Goal: Task Accomplishment & Management: Complete application form

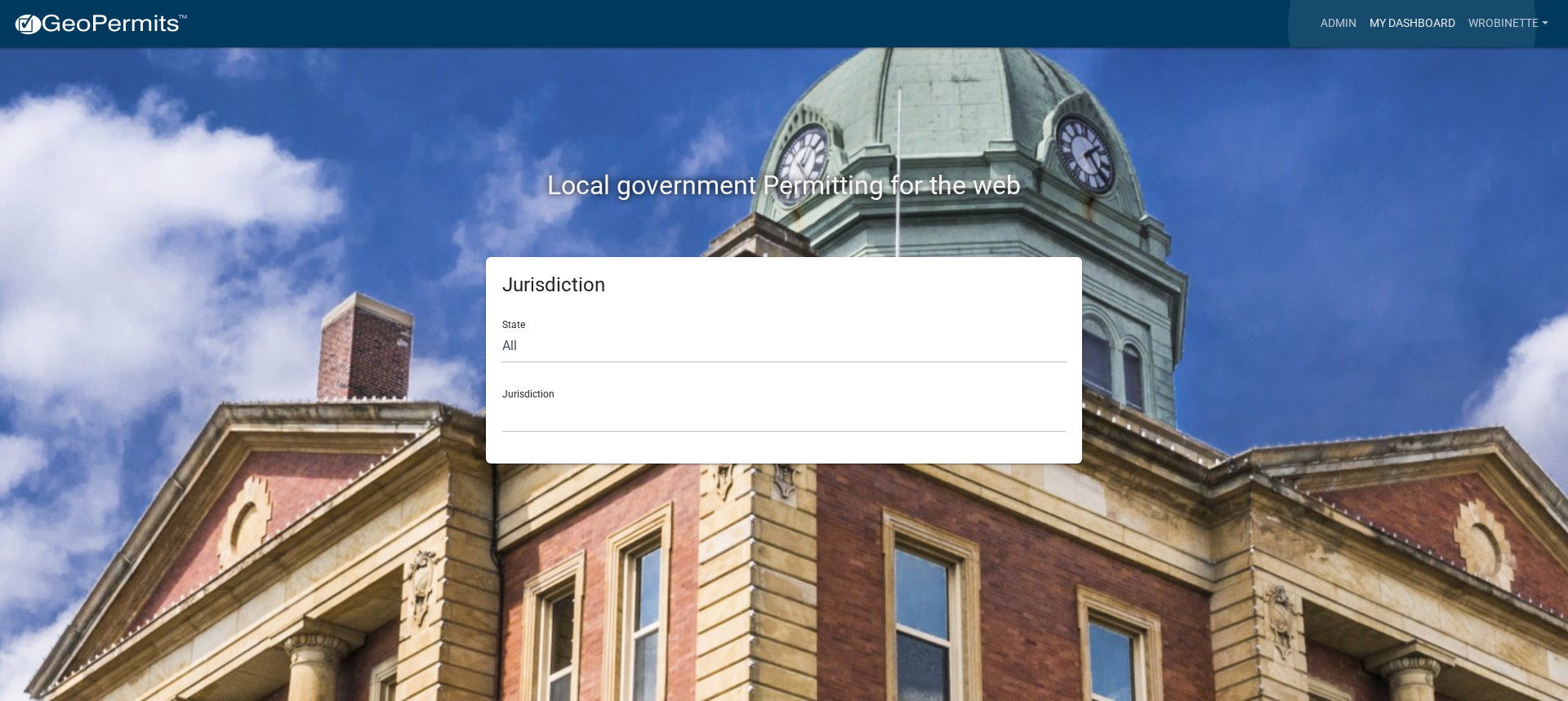
click at [1412, 25] on link "My Dashboard" at bounding box center [1412, 23] width 99 height 31
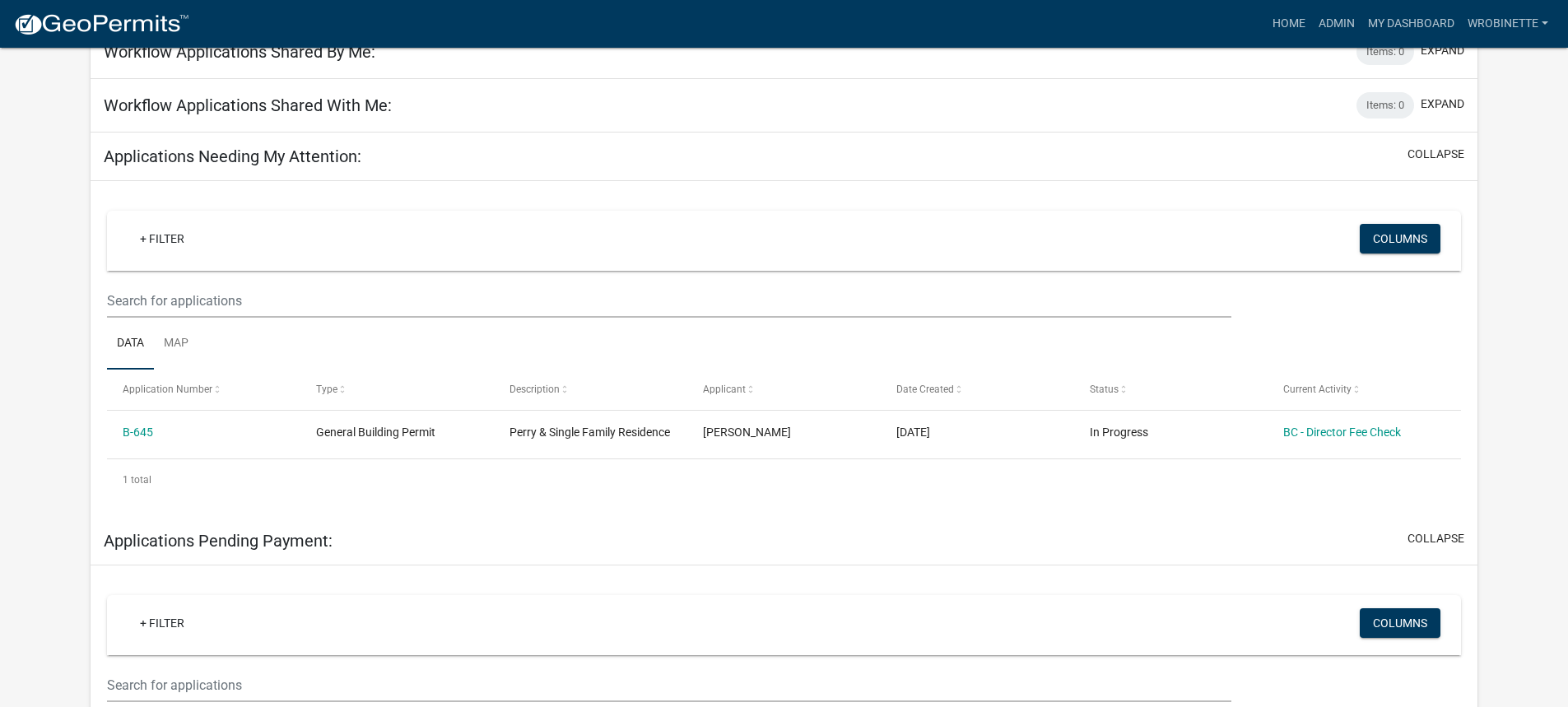
scroll to position [165, 0]
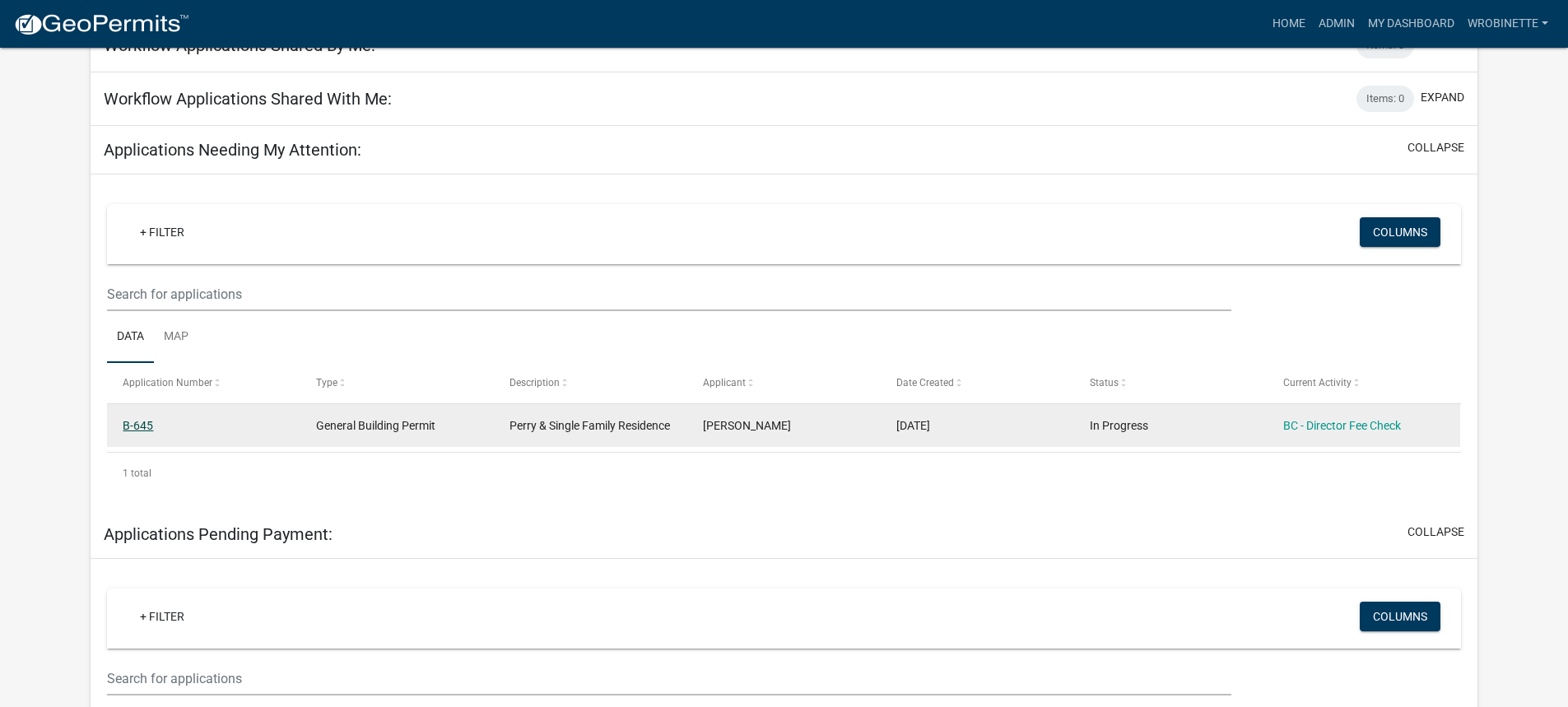
click at [146, 421] on link "B-645" at bounding box center [138, 425] width 30 height 13
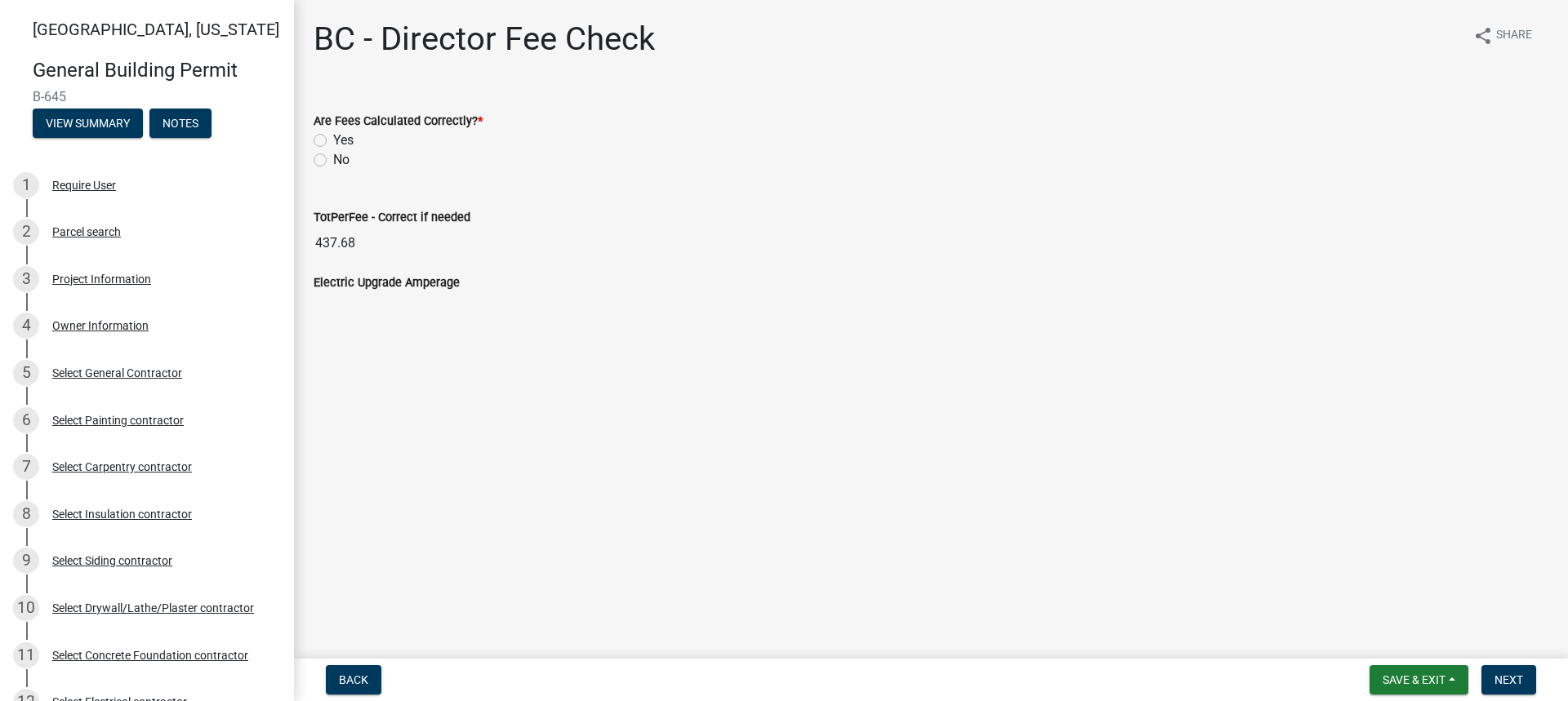
click at [333, 141] on label "Yes" at bounding box center [343, 141] width 20 height 19
click at [333, 141] on input "Yes" at bounding box center [339, 136] width 11 height 11
radio input "true"
click at [1511, 682] on span "Next" at bounding box center [1509, 680] width 28 height 13
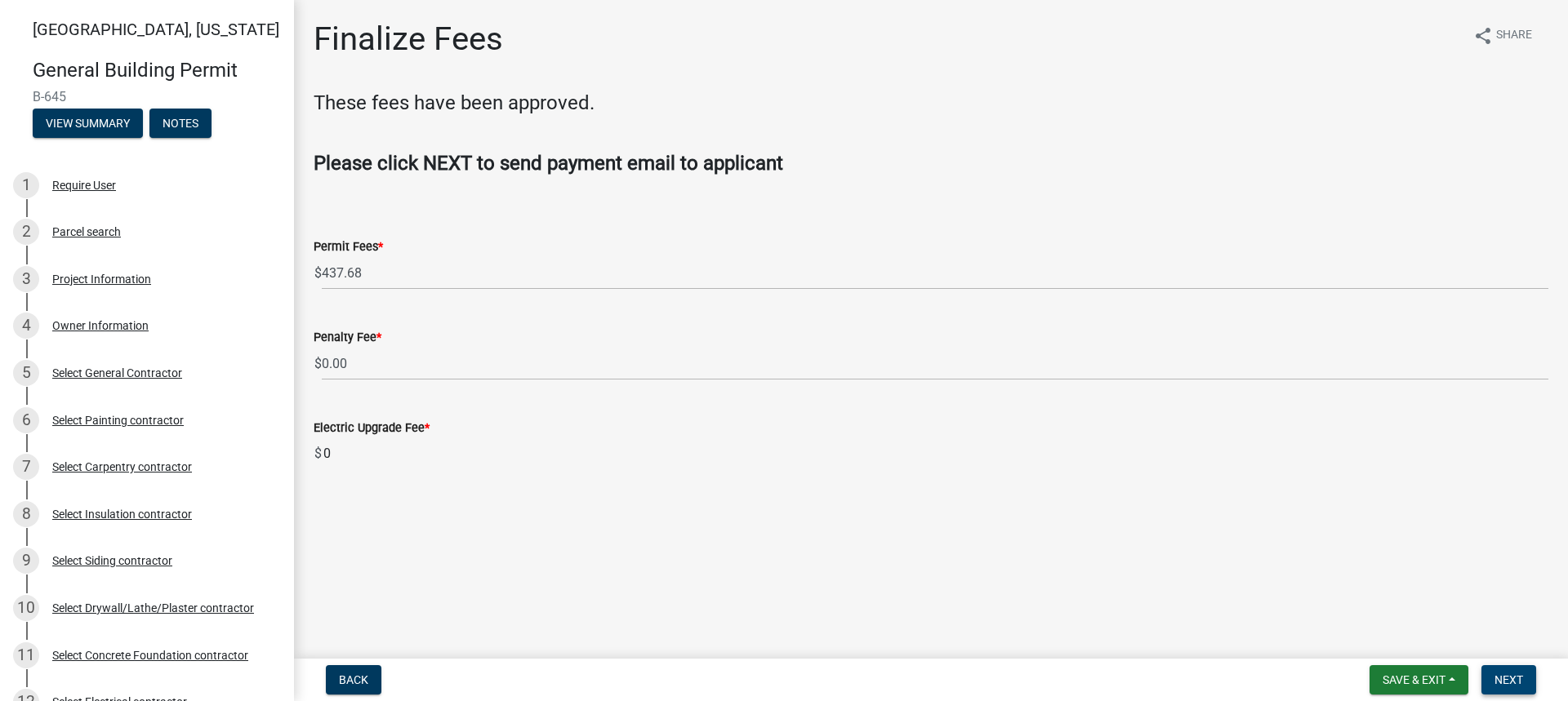
drag, startPoint x: 1503, startPoint y: 679, endPoint x: 1462, endPoint y: 659, distance: 45.6
click at [1503, 679] on span "Next" at bounding box center [1509, 680] width 28 height 13
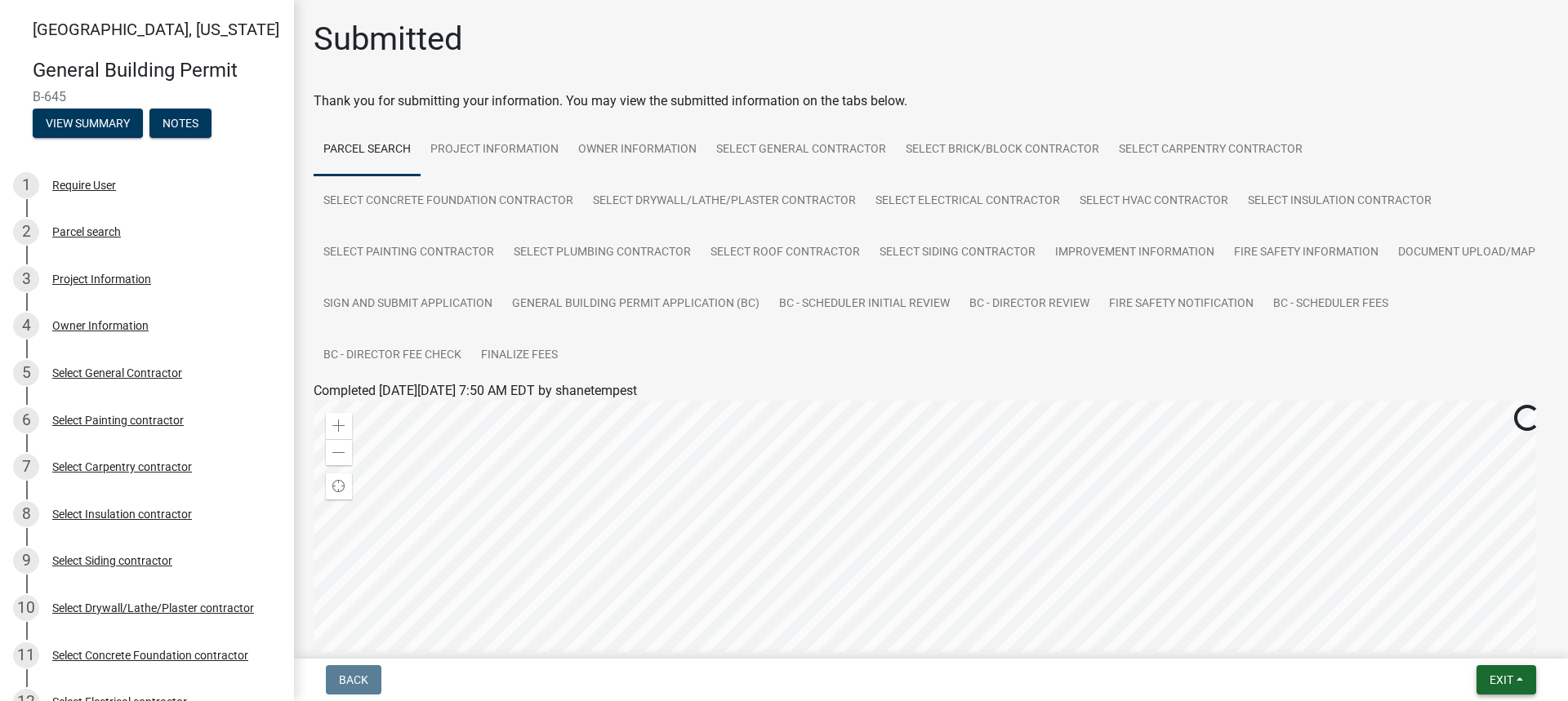
click at [1506, 684] on span "Exit" at bounding box center [1502, 680] width 24 height 13
click at [1465, 643] on button "Save & Exit" at bounding box center [1471, 637] width 131 height 39
